Goal: Task Accomplishment & Management: Use online tool/utility

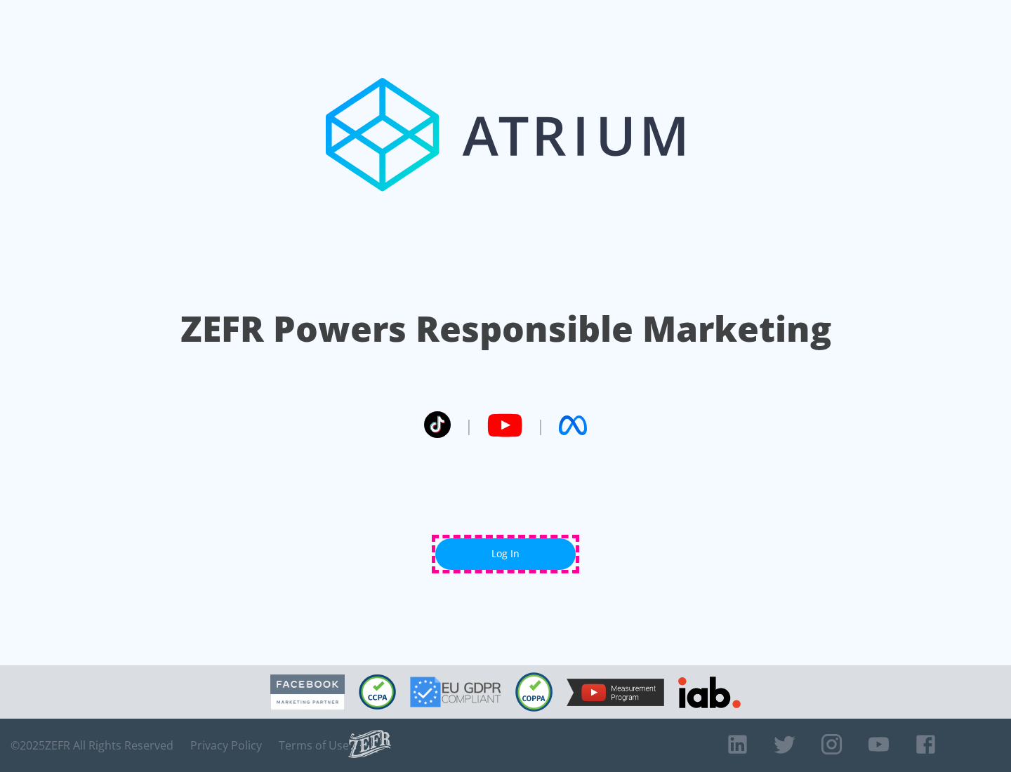
click at [505, 554] on link "Log In" at bounding box center [505, 554] width 140 height 32
